Goal: Information Seeking & Learning: Learn about a topic

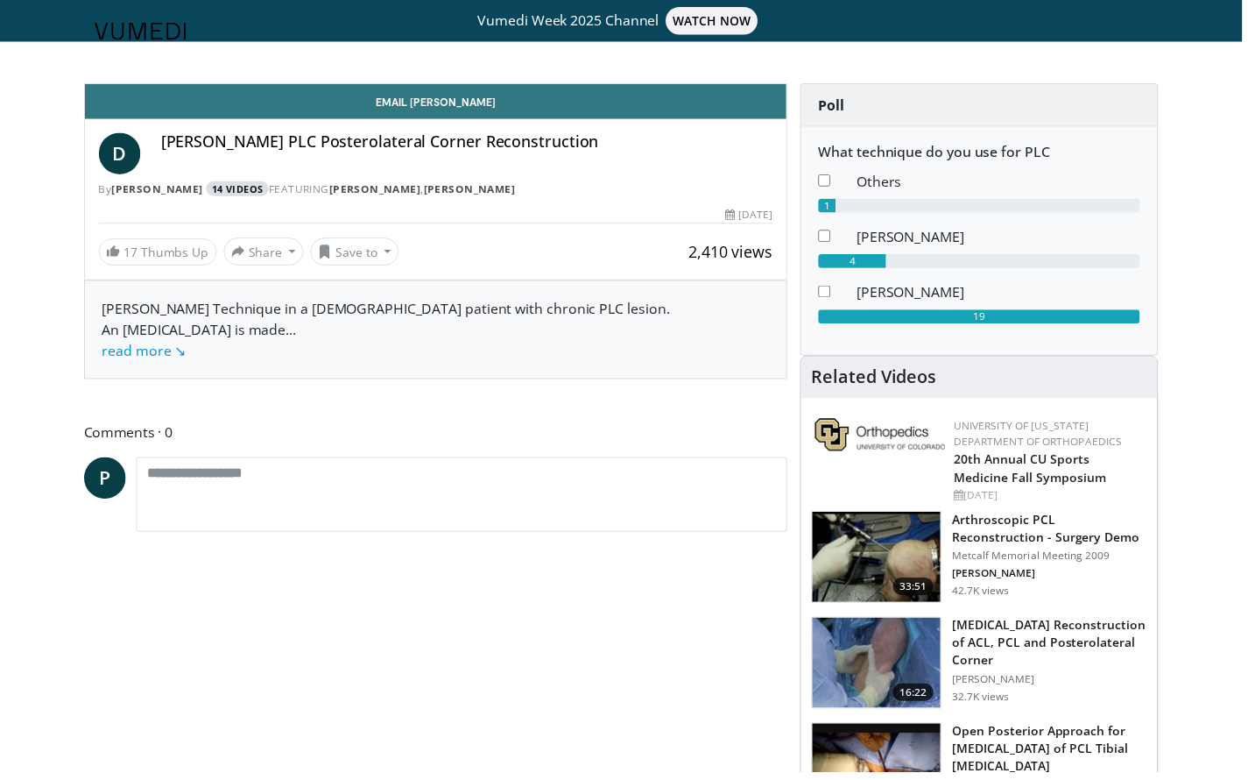
click at [241, 191] on link "14 Videos" at bounding box center [240, 190] width 64 height 15
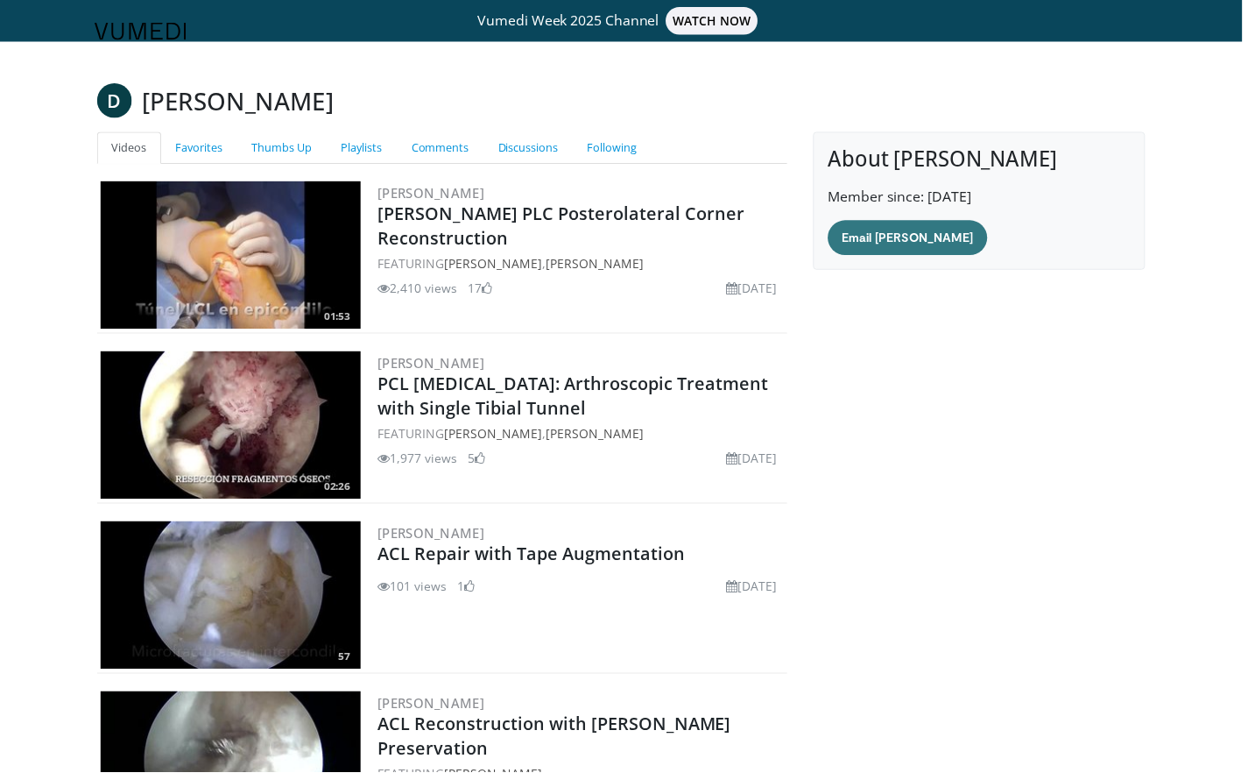
click at [225, 258] on img at bounding box center [233, 257] width 263 height 149
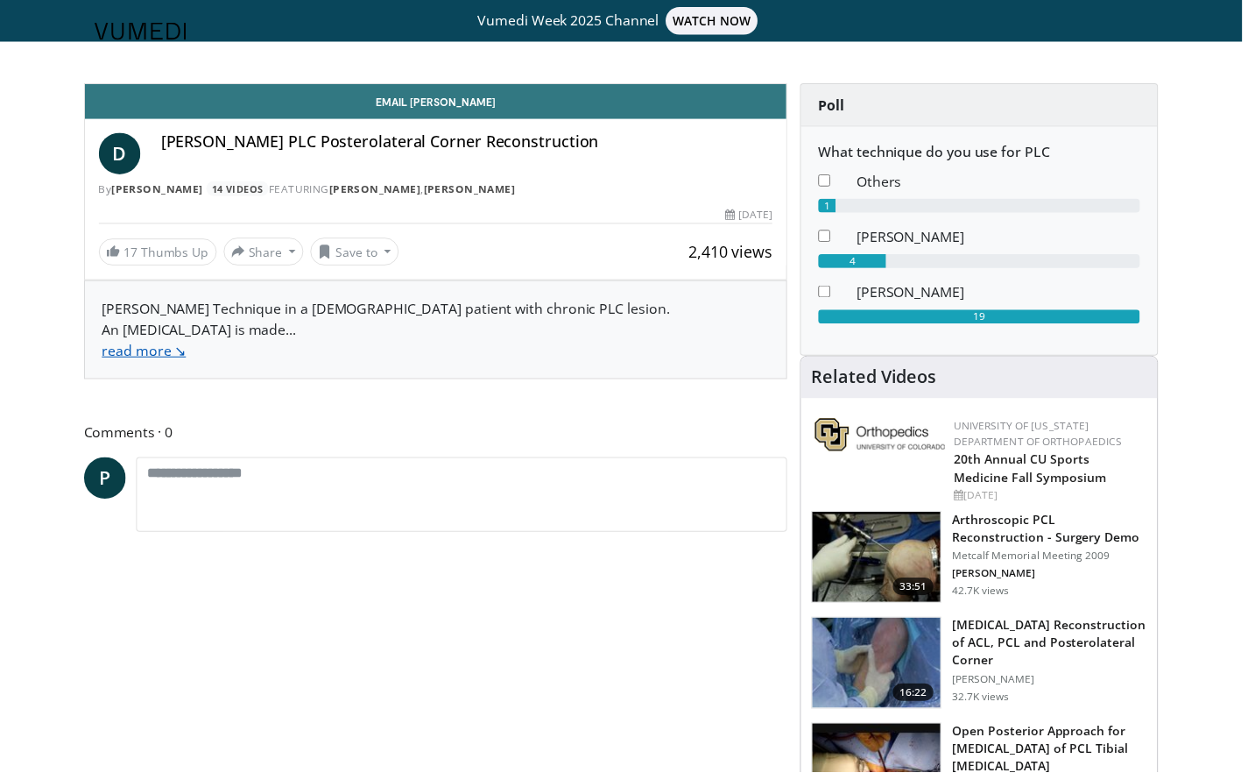
click at [163, 355] on link "read more ↘" at bounding box center [145, 353] width 85 height 19
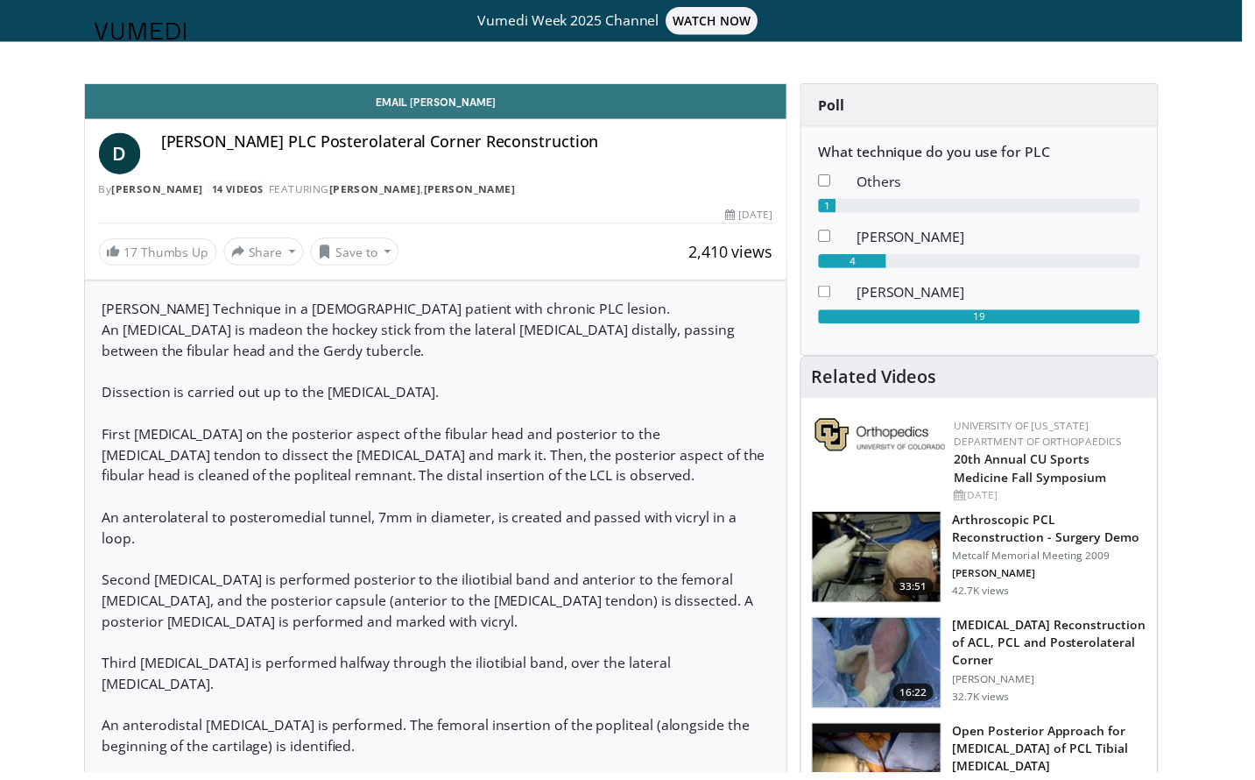
click at [119, 153] on span "D" at bounding box center [121, 155] width 42 height 42
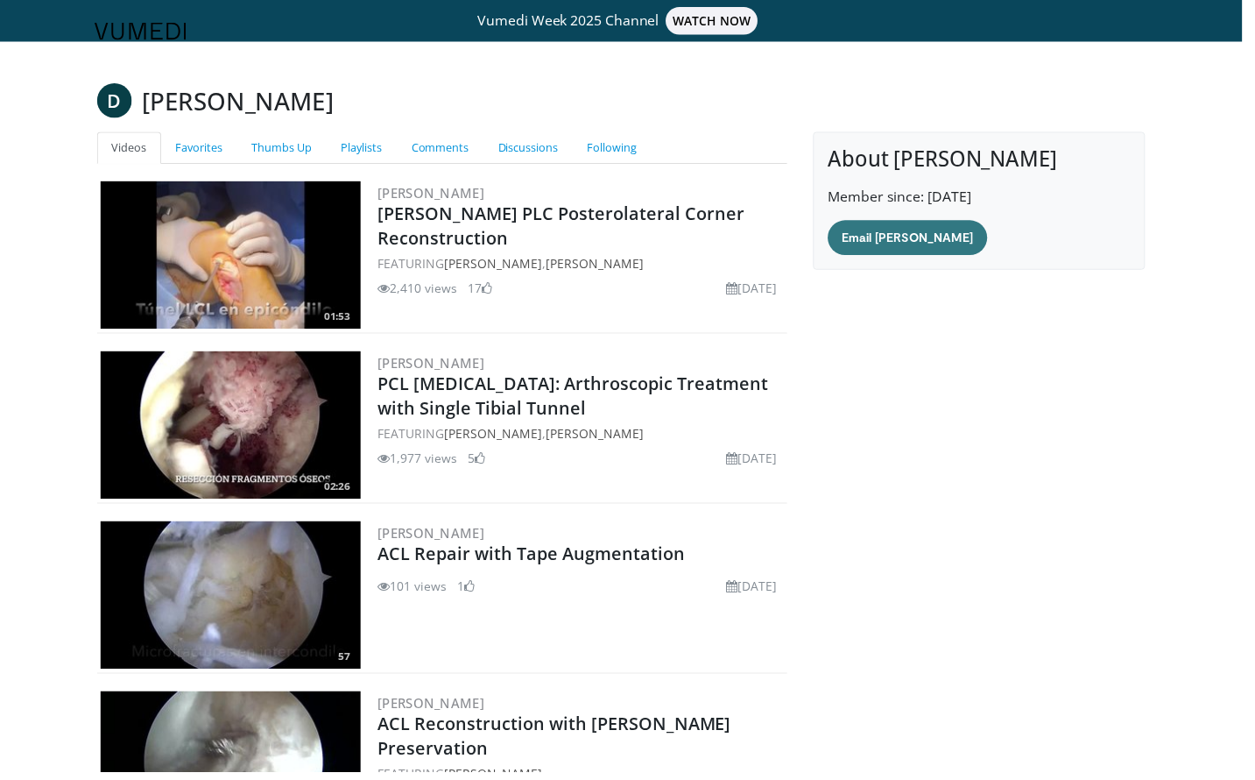
click at [225, 278] on img at bounding box center [233, 257] width 263 height 149
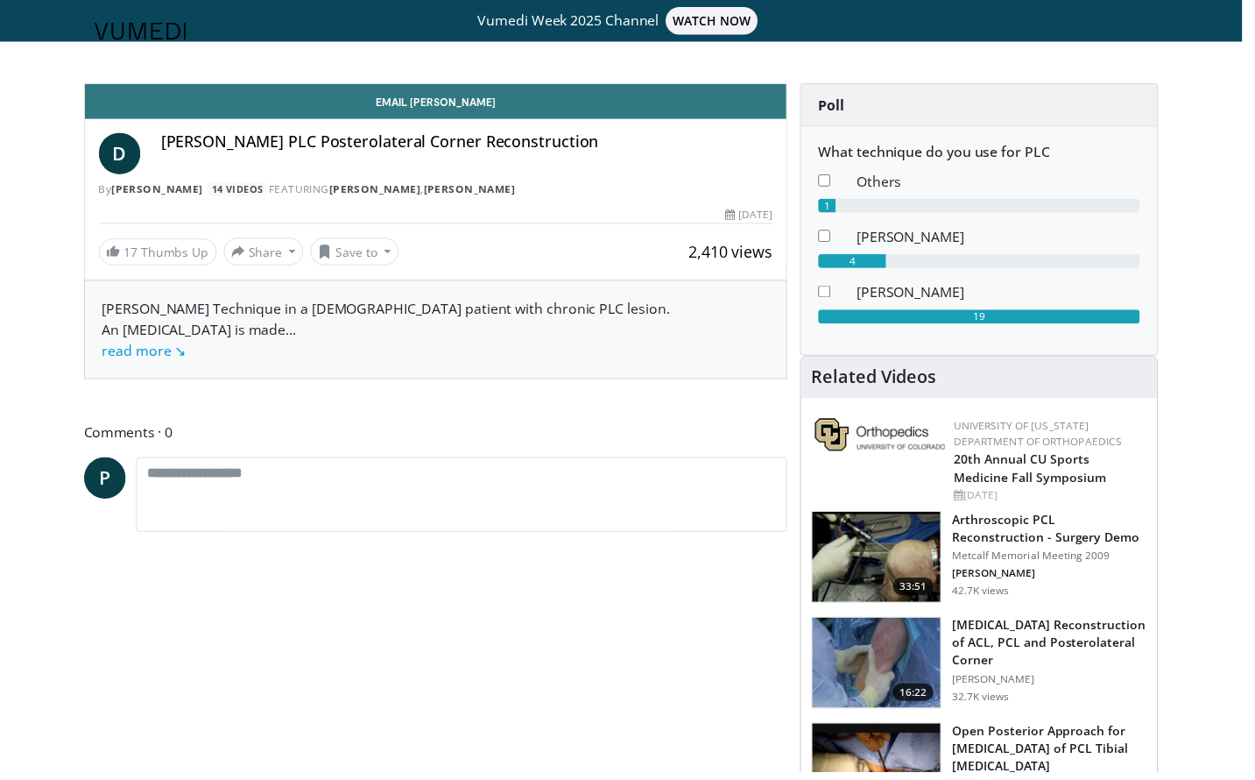
click at [126, 152] on span "D" at bounding box center [121, 155] width 42 height 42
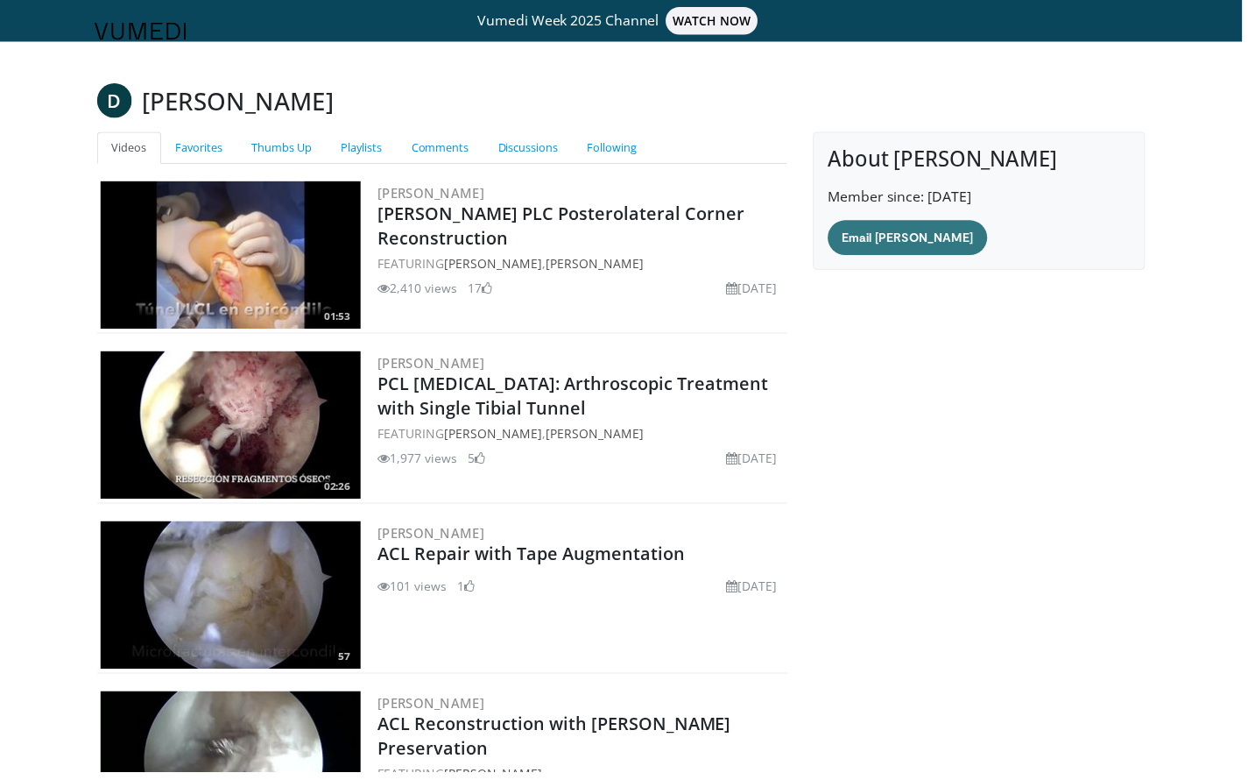
drag, startPoint x: 233, startPoint y: 286, endPoint x: 248, endPoint y: 231, distance: 57.2
click at [248, 231] on img at bounding box center [233, 257] width 263 height 149
click at [517, 214] on link "[PERSON_NAME] PLC Posterolateral Corner Reconstruction" at bounding box center [567, 228] width 371 height 48
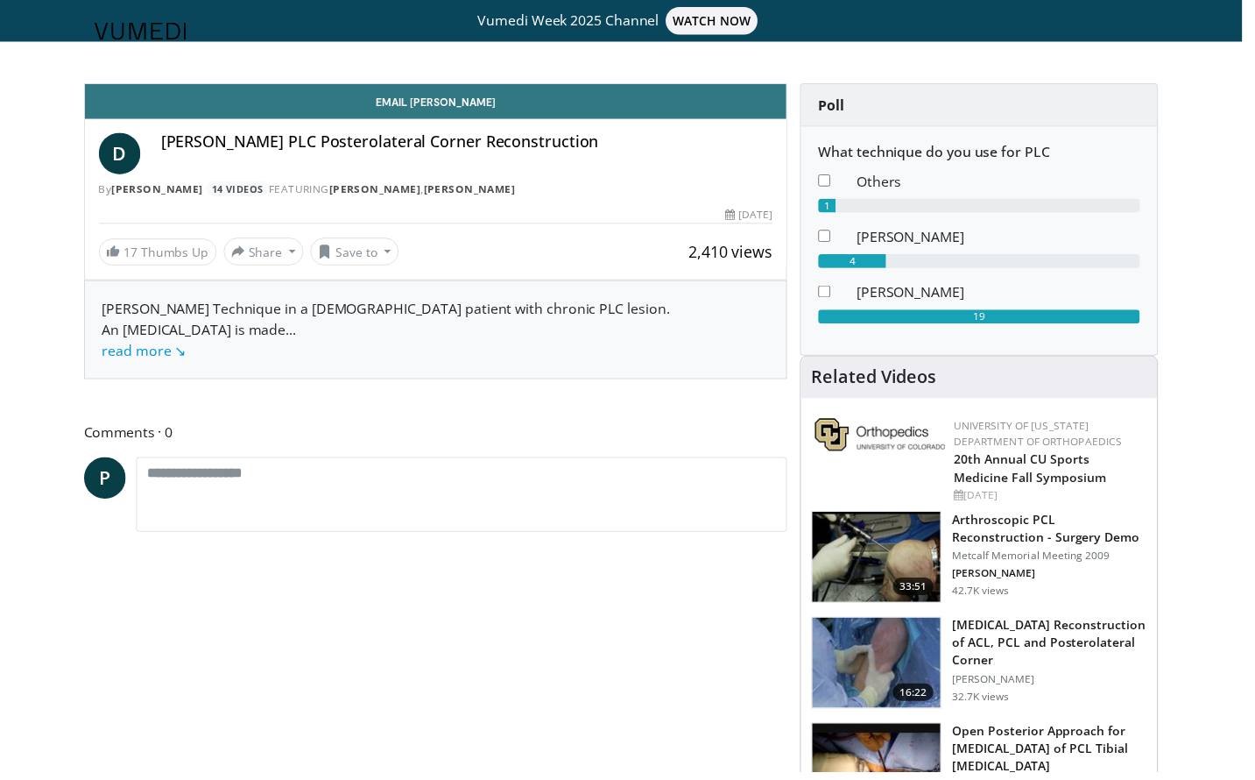
click at [725, 257] on span "2,410 views" at bounding box center [737, 254] width 85 height 21
click at [501, 187] on link "[PERSON_NAME]" at bounding box center [474, 190] width 93 height 15
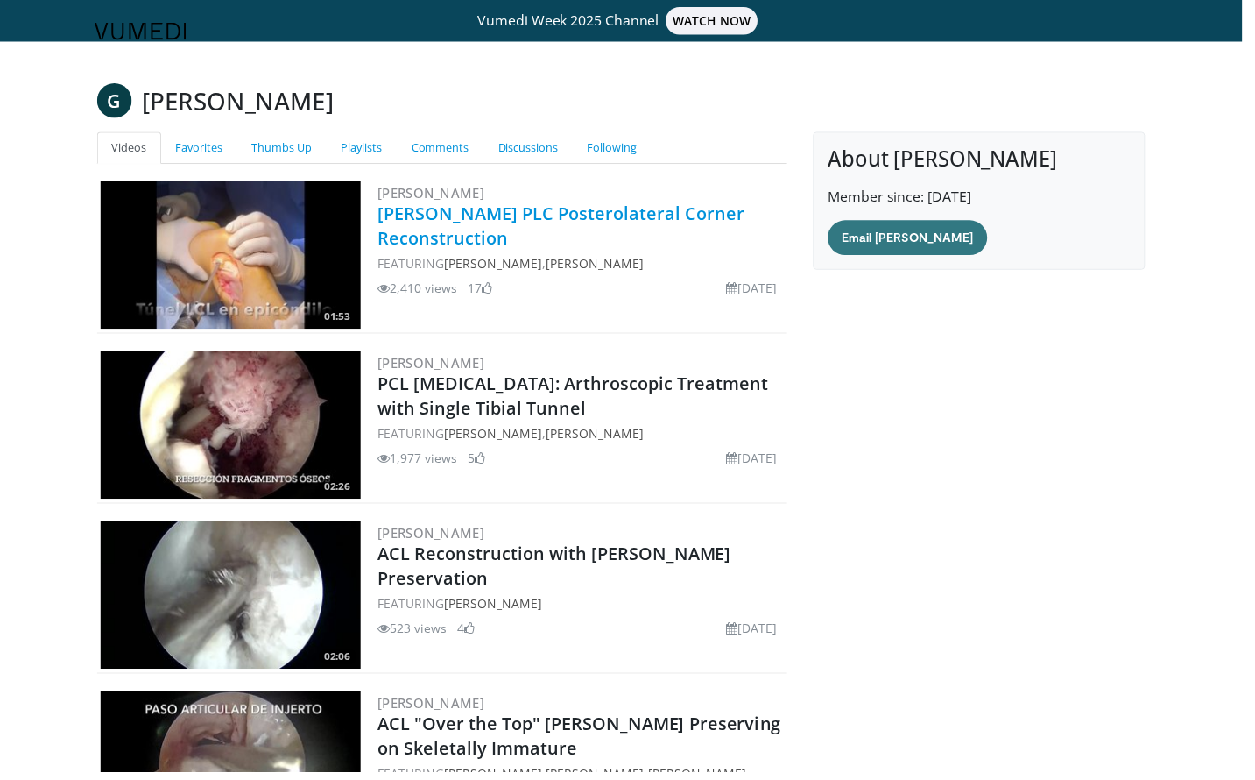
scroll to position [4, 0]
